Goal: Information Seeking & Learning: Learn about a topic

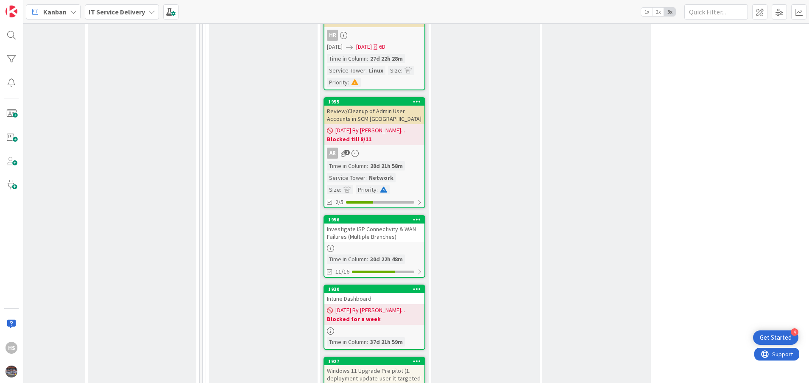
scroll to position [1185, 386]
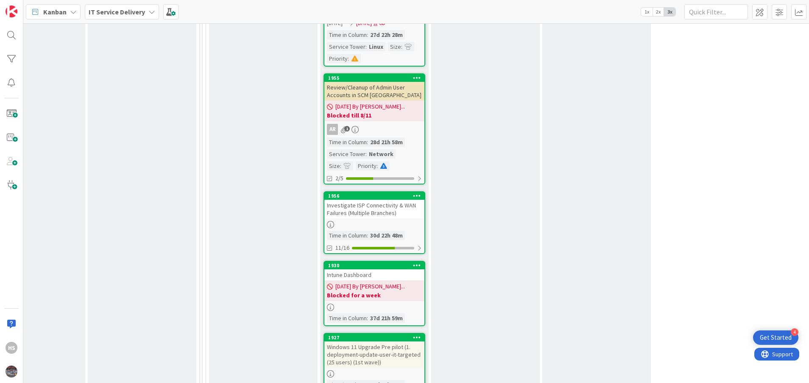
click at [363, 201] on div "Investigate ISP Connectivity & WAN Failures (Multiple Branches)" at bounding box center [374, 209] width 100 height 19
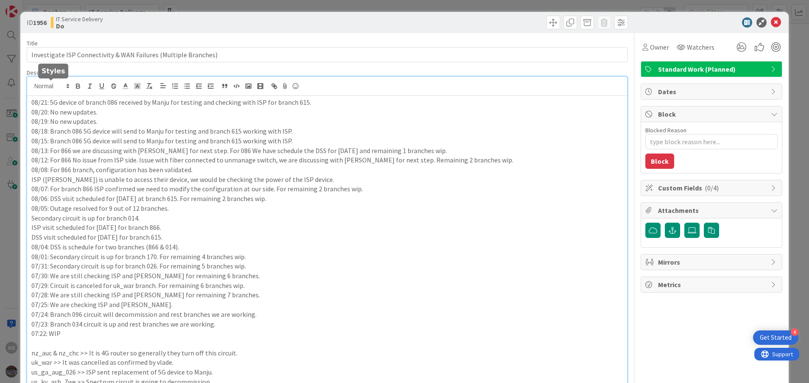
click at [32, 86] on div "HS [PERSON_NAME] just joined 08/21: 5G device of branch 086 received by Manju f…" at bounding box center [327, 332] width 600 height 511
click at [771, 21] on icon at bounding box center [776, 22] width 10 height 10
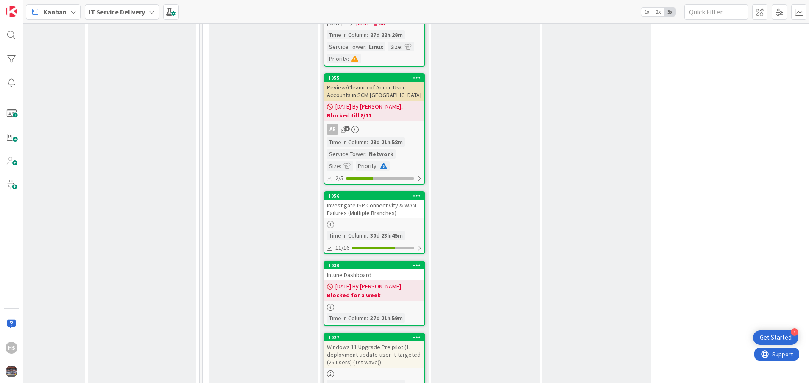
click at [377, 211] on link "1956 Investigate ISP Connectivity & WAN Failures (Multiple Branches) Time in [G…" at bounding box center [374, 222] width 102 height 63
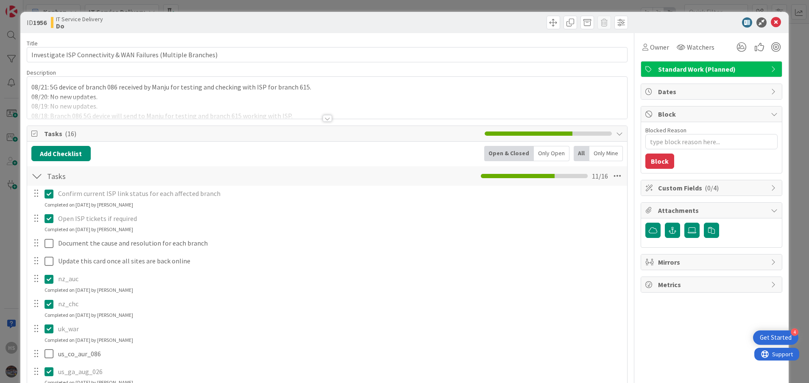
drag, startPoint x: 309, startPoint y: 87, endPoint x: 48, endPoint y: 89, distance: 260.7
click at [48, 89] on p "08/21: 5G device of branch 086 received by Manju for testing and checking with …" at bounding box center [327, 87] width 592 height 10
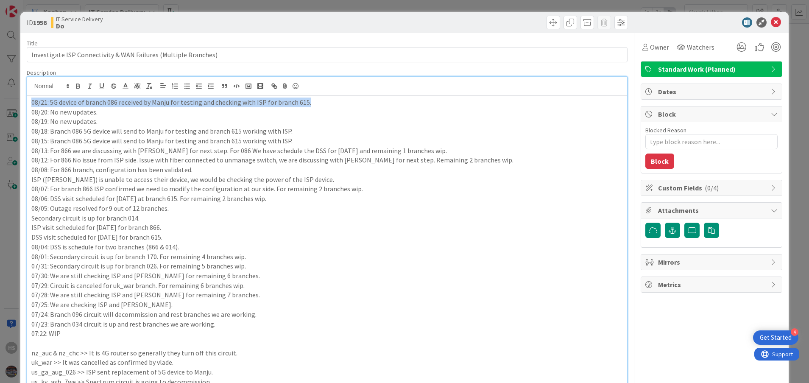
drag, startPoint x: 31, startPoint y: 102, endPoint x: 308, endPoint y: 100, distance: 277.2
click at [308, 100] on p "08/21: 5G device of branch 086 received by Manju for testing and checking with …" at bounding box center [327, 102] width 592 height 10
copy p "08/21: 5G device of branch 086 received by Manju for testing and checking with …"
click at [31, 105] on div "08/21: 5G device of branch 086 received by Manju for testing and checking with …" at bounding box center [327, 342] width 600 height 492
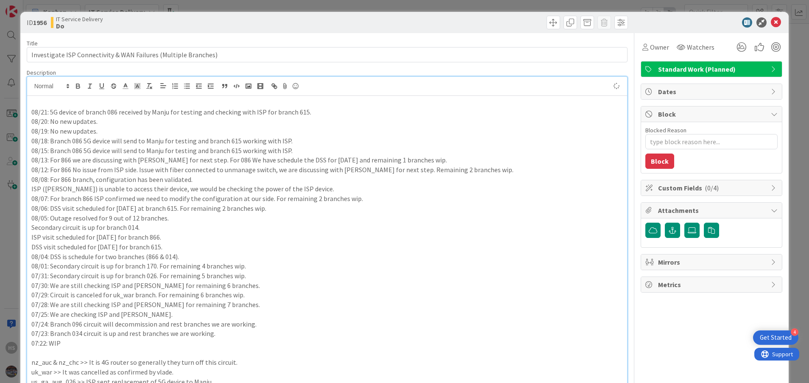
click at [30, 102] on div "08/21: 5G device of branch 086 received by Manju for testing and checking with …" at bounding box center [327, 346] width 600 height 501
click at [30, 101] on div "08/21: 5G device of branch 086 received by Manju for testing and checking with …" at bounding box center [327, 346] width 600 height 501
click at [36, 110] on p "08/21: 5G device of branch 086 received by Manju for testing and checking with …" at bounding box center [327, 112] width 592 height 10
click at [34, 106] on p at bounding box center [327, 102] width 592 height 10
type textarea "x"
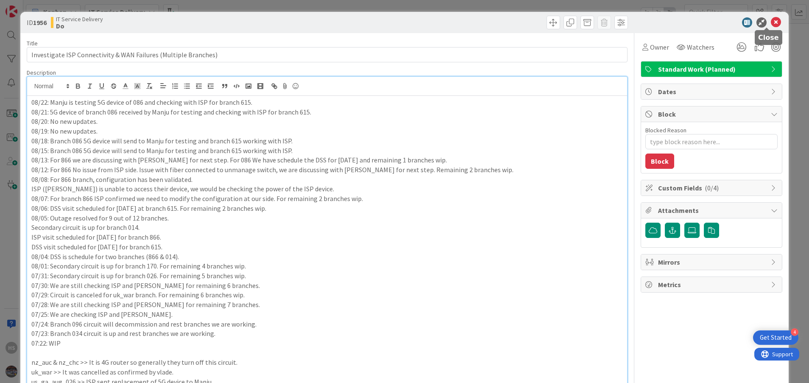
click at [771, 20] on icon at bounding box center [776, 22] width 10 height 10
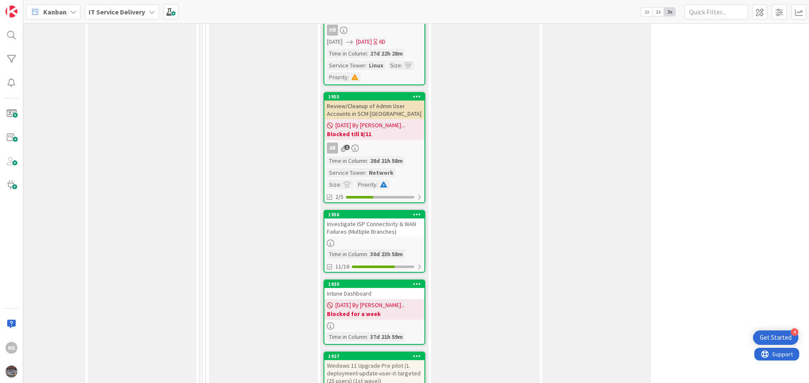
scroll to position [1175, 386]
